Goal: Task Accomplishment & Management: Complete application form

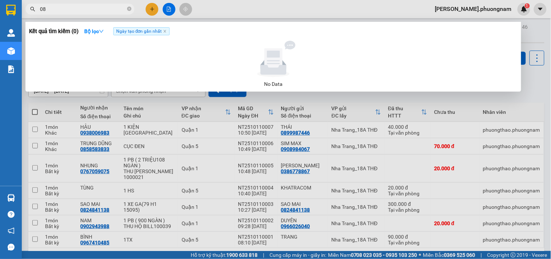
type input "0"
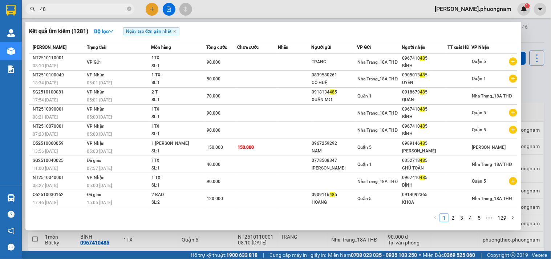
type input "4"
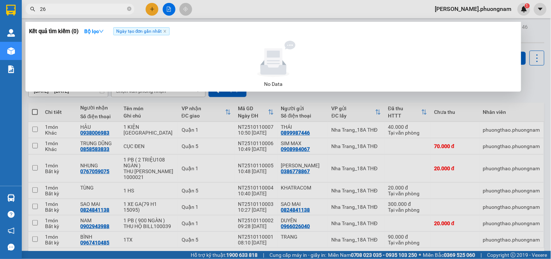
type input "2"
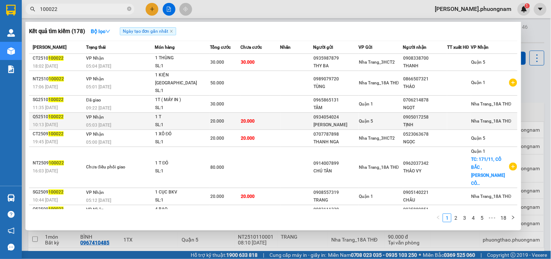
type input "100022"
click at [323, 121] on div "VŨ NGÔ" at bounding box center [336, 125] width 45 height 8
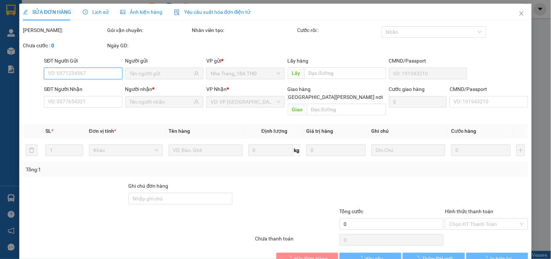
type input "0934054024"
type input "VŨ NGÔ"
type input "0905017258"
type input "TỊNH"
type input "20.000"
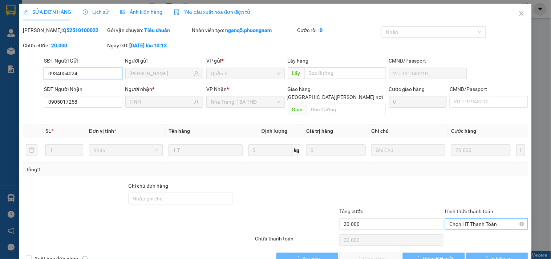
scroll to position [12, 0]
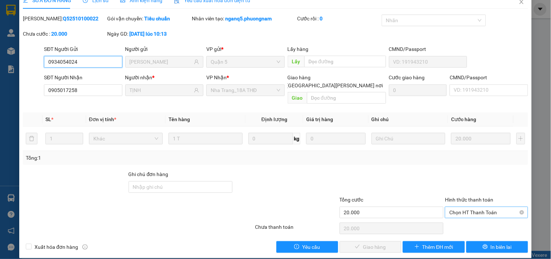
click at [470, 207] on span "Chọn HT Thanh Toán" at bounding box center [487, 212] width 74 height 11
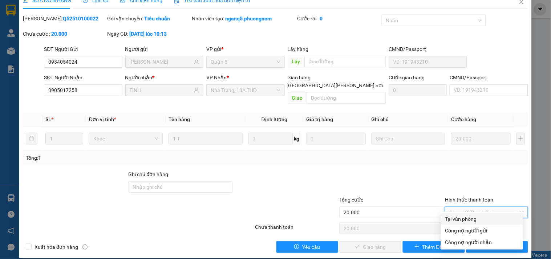
click at [460, 217] on div "Tại văn phòng" at bounding box center [482, 219] width 73 height 8
type input "0"
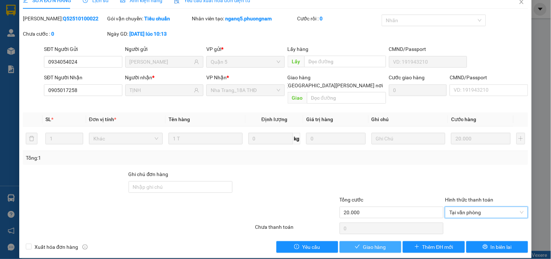
click at [374, 243] on span "Giao hàng" at bounding box center [374, 247] width 23 height 8
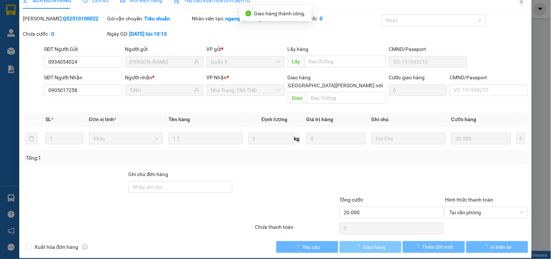
scroll to position [0, 0]
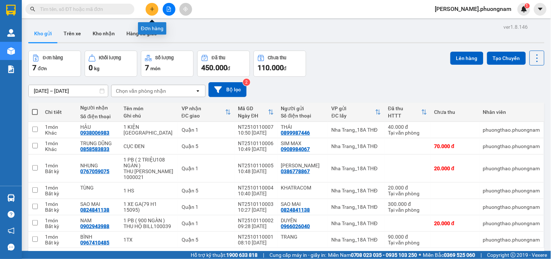
click at [152, 9] on icon "plus" at bounding box center [152, 9] width 4 height 0
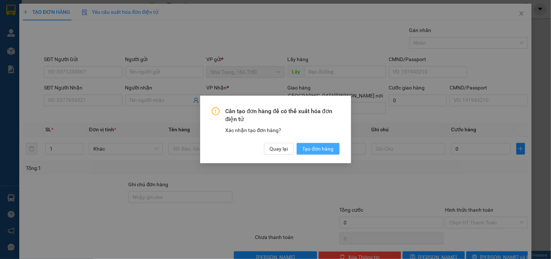
click at [321, 149] on span "Tạo đơn hàng" at bounding box center [318, 149] width 31 height 8
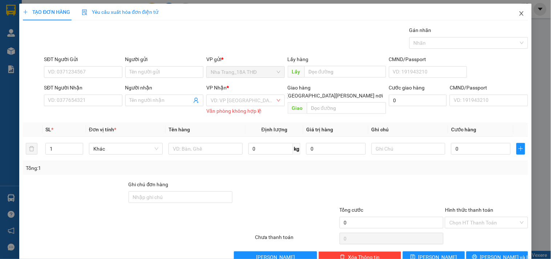
click at [521, 12] on span "Close" at bounding box center [522, 14] width 20 height 20
